Goal: Transaction & Acquisition: Purchase product/service

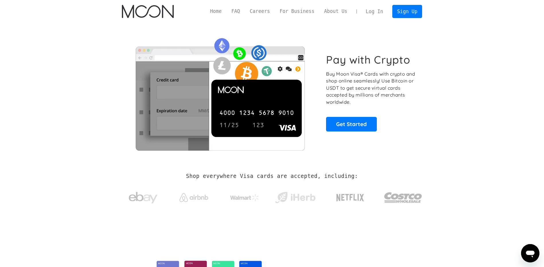
drag, startPoint x: 0, startPoint y: 0, endPoint x: 376, endPoint y: 12, distance: 376.7
click at [376, 12] on link "Log In" at bounding box center [374, 11] width 27 height 13
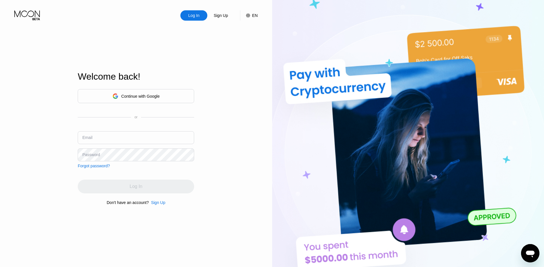
type input "[EMAIL_ADDRESS][DOMAIN_NAME]"
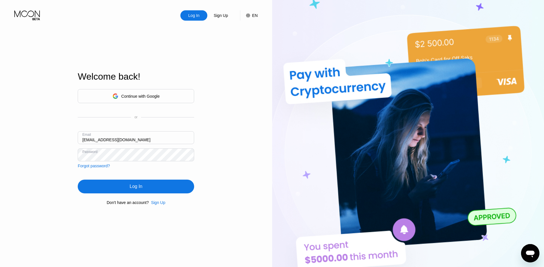
click at [188, 187] on div "Log In" at bounding box center [136, 187] width 116 height 14
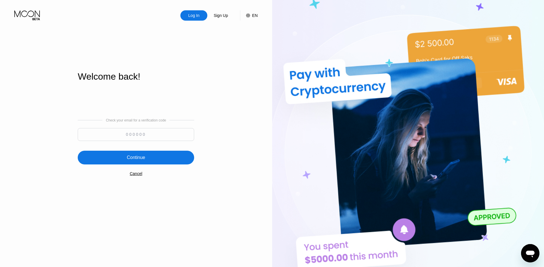
click at [130, 135] on input at bounding box center [136, 134] width 116 height 13
paste input "896651"
type input "896651"
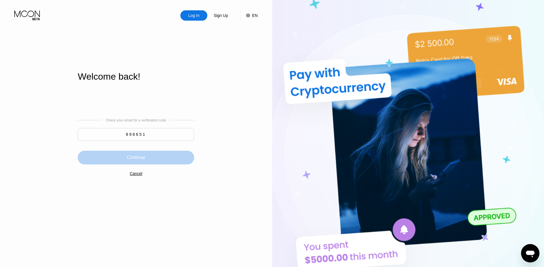
click at [165, 155] on div "Continue" at bounding box center [136, 158] width 116 height 14
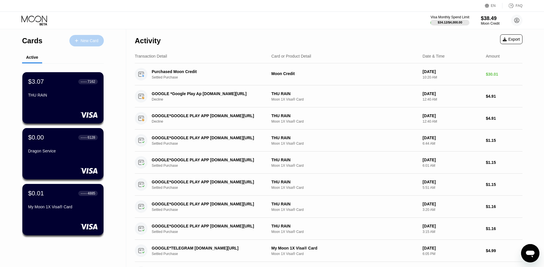
click at [89, 38] on div "New Card" at bounding box center [90, 40] width 18 height 5
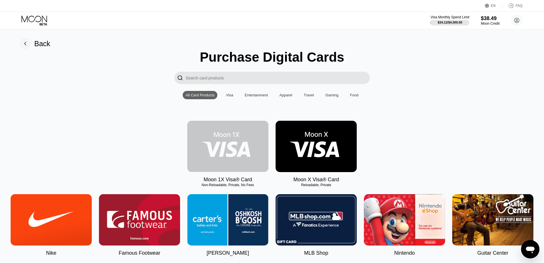
click at [226, 148] on img at bounding box center [227, 146] width 81 height 51
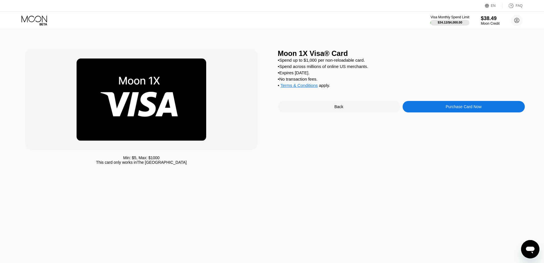
click at [446, 109] on div "Purchase Card Now" at bounding box center [463, 106] width 36 height 5
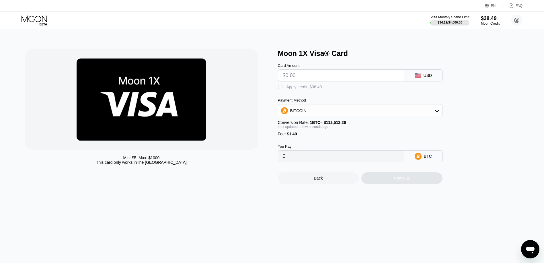
click at [332, 73] on input "text" at bounding box center [341, 75] width 116 height 11
type input "$3"
type input "0.00003991"
type input "$30"
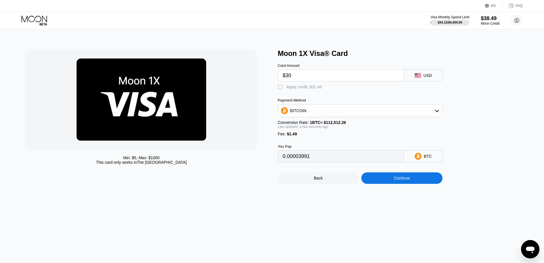
type input "0.00027989"
type input "$30"
click at [280, 89] on div "" at bounding box center [281, 87] width 6 height 6
click at [305, 114] on div "BITCOIN" at bounding box center [360, 110] width 164 height 11
click at [301, 140] on span "USDT on TRON" at bounding box center [305, 139] width 29 height 5
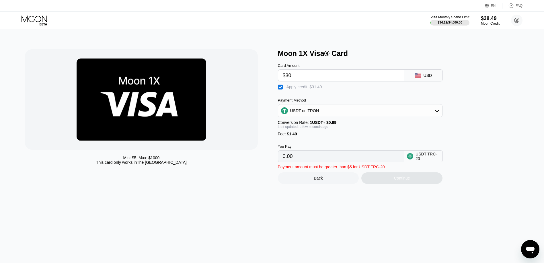
click at [301, 162] on input "0.00" at bounding box center [341, 155] width 116 height 11
drag, startPoint x: 301, startPoint y: 162, endPoint x: 279, endPoint y: 160, distance: 22.8
click at [279, 160] on div "0.00" at bounding box center [341, 156] width 126 height 12
drag, startPoint x: 279, startPoint y: 160, endPoint x: 352, endPoint y: 145, distance: 74.8
click at [352, 145] on div "You Pay 0.00 USDT TRC-20" at bounding box center [369, 149] width 183 height 26
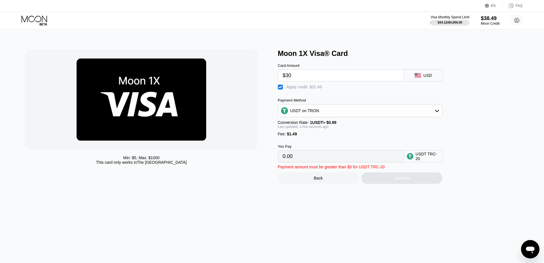
click at [281, 89] on div "" at bounding box center [281, 87] width 6 height 6
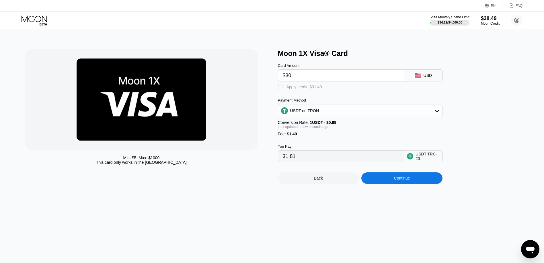
click at [281, 89] on div "" at bounding box center [281, 87] width 6 height 6
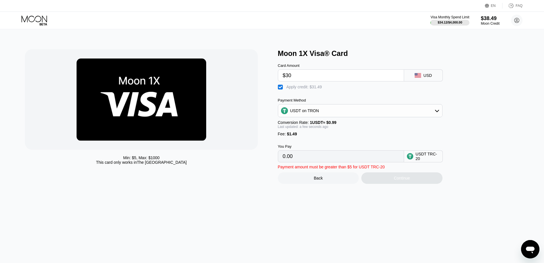
click at [330, 116] on div "USDT on TRON" at bounding box center [360, 110] width 164 height 11
click at [317, 127] on div "BITCOIN" at bounding box center [363, 126] width 148 height 5
type input "0"
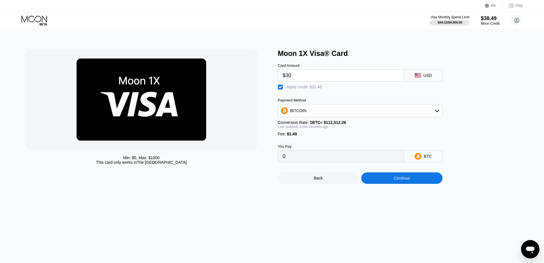
click at [280, 90] on div "" at bounding box center [281, 87] width 6 height 6
click at [280, 89] on div "" at bounding box center [281, 87] width 6 height 6
type input "0"
click at [299, 162] on input "0" at bounding box center [341, 155] width 116 height 11
drag, startPoint x: 301, startPoint y: 162, endPoint x: 266, endPoint y: 158, distance: 34.3
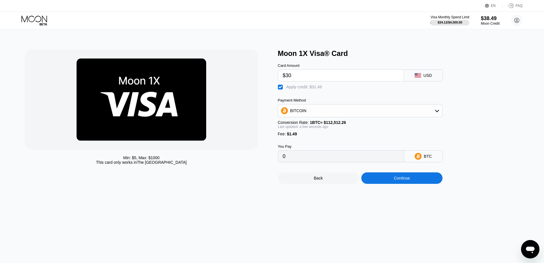
click at [266, 158] on div "Min: $ 5 , Max: $ 1000 This card only works in The United States Moon 1X Visa® …" at bounding box center [271, 116] width 493 height 134
click at [407, 180] on div "Continue" at bounding box center [401, 178] width 16 height 5
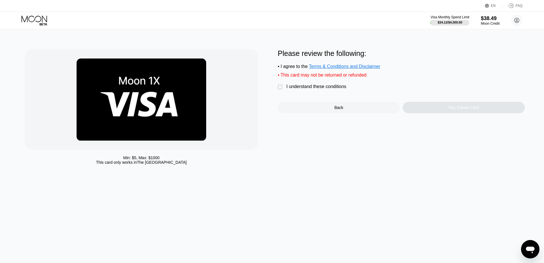
click at [279, 90] on div "" at bounding box center [281, 87] width 6 height 6
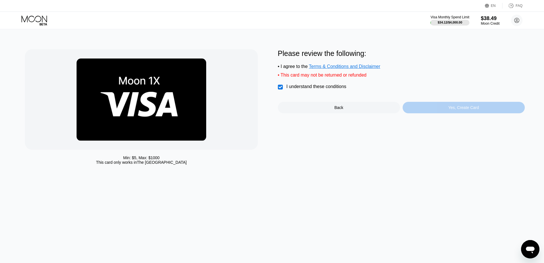
click at [450, 110] on div "Yes, Create Card" at bounding box center [463, 107] width 31 height 5
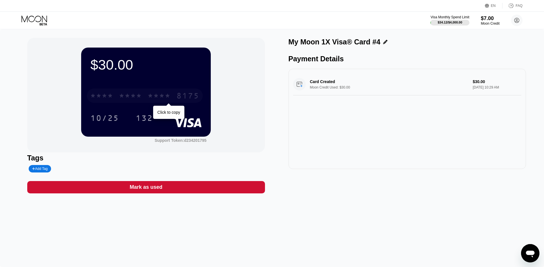
click at [138, 96] on div "* * * *" at bounding box center [130, 96] width 23 height 9
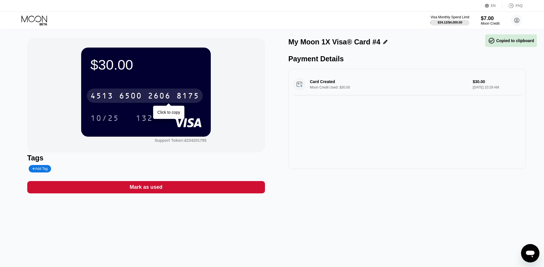
click at [174, 97] on div "4513 6500 2606 8175" at bounding box center [145, 96] width 116 height 14
click at [174, 97] on div "* * * * * * * * * * * * 8175" at bounding box center [145, 96] width 116 height 14
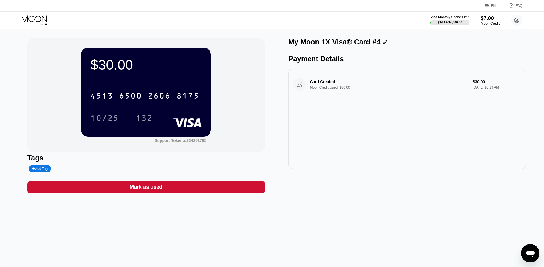
click at [32, 17] on icon at bounding box center [34, 20] width 27 height 10
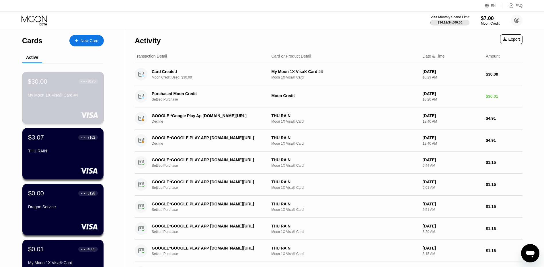
click at [70, 95] on div "My Moon 1X Visa® Card #4" at bounding box center [63, 95] width 70 height 5
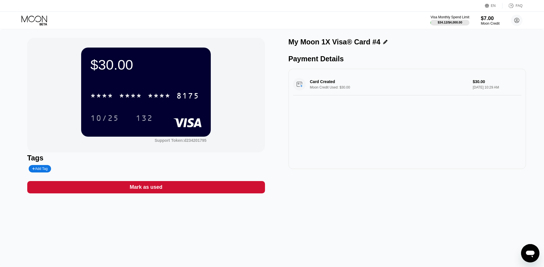
click at [32, 16] on icon at bounding box center [34, 18] width 26 height 7
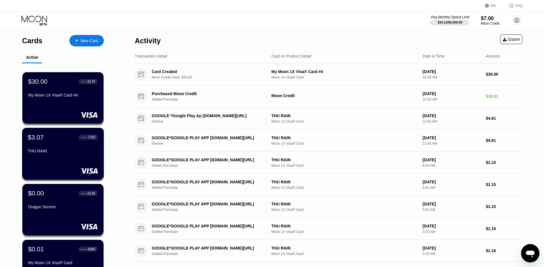
click at [52, 156] on div "THU RAIN" at bounding box center [63, 152] width 70 height 7
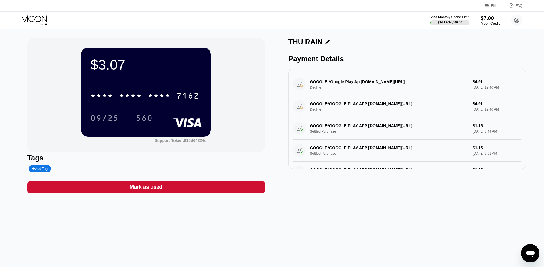
click at [34, 18] on icon at bounding box center [34, 20] width 27 height 10
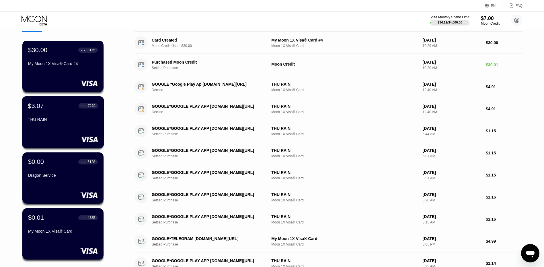
scroll to position [57, 0]
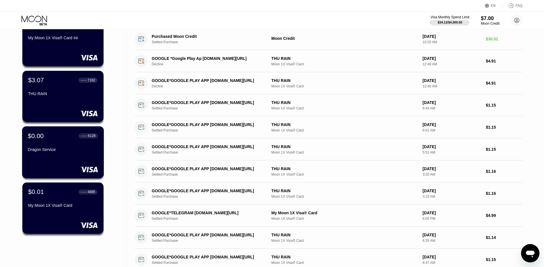
click at [68, 152] on div "Dragon Service" at bounding box center [63, 149] width 70 height 5
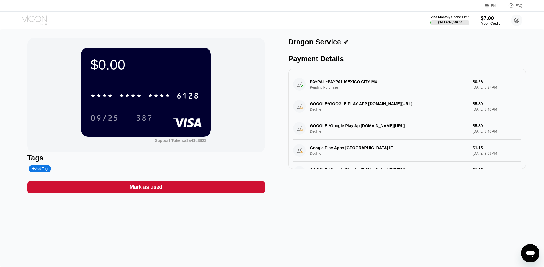
click at [26, 17] on icon at bounding box center [34, 20] width 27 height 10
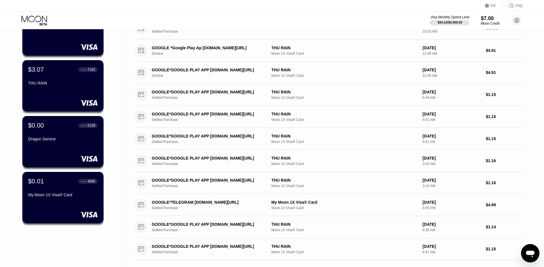
scroll to position [86, 0]
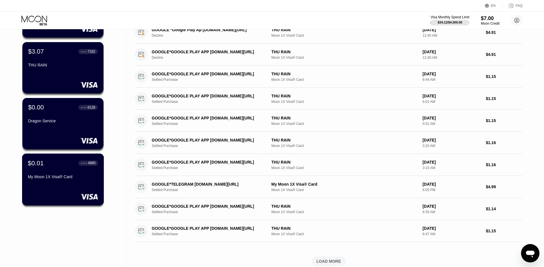
click at [62, 177] on div "My Moon 1X Visa® Card" at bounding box center [63, 176] width 70 height 5
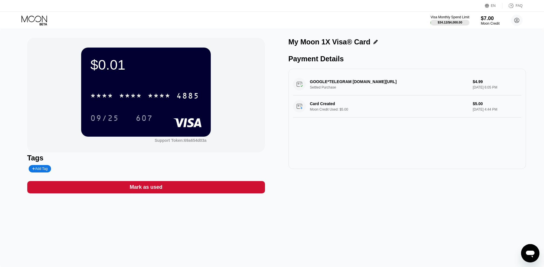
click at [34, 17] on icon at bounding box center [34, 18] width 26 height 7
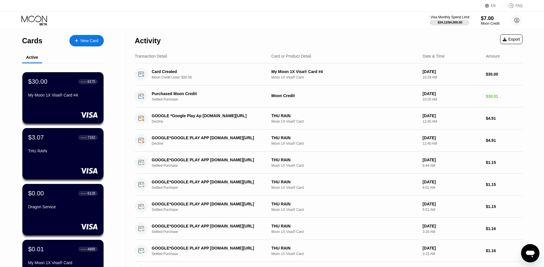
click at [36, 17] on icon at bounding box center [34, 20] width 27 height 10
click at [128, 249] on div "Activity Export Transaction Detail Card or Product Detail Date & Time Amount Ca…" at bounding box center [328, 194] width 405 height 330
